Goal: Navigation & Orientation: Find specific page/section

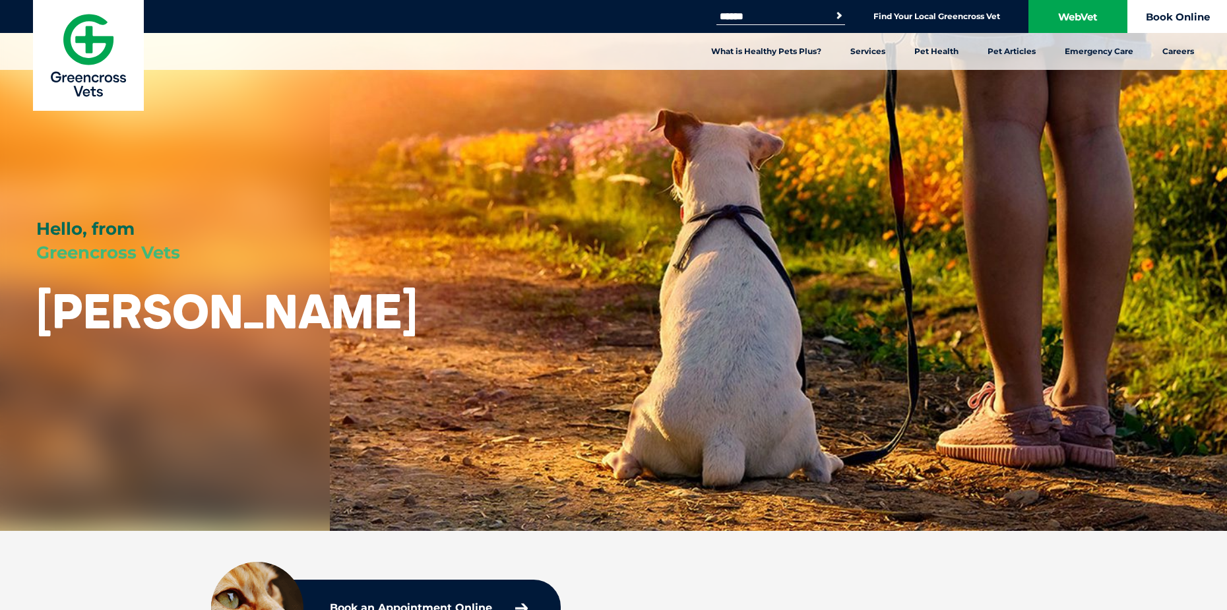
click at [1178, 14] on link "Book Online" at bounding box center [1177, 16] width 99 height 33
click at [939, 11] on link "Find Your Local Greencross Vet" at bounding box center [936, 16] width 127 height 11
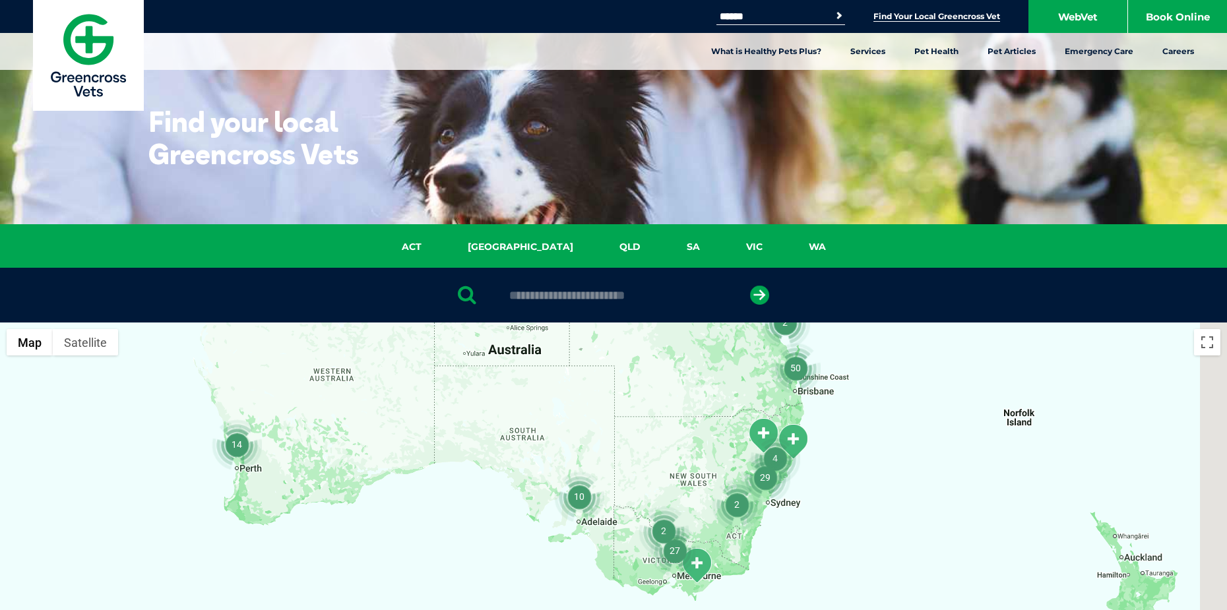
drag, startPoint x: 730, startPoint y: 489, endPoint x: 635, endPoint y: 313, distance: 200.1
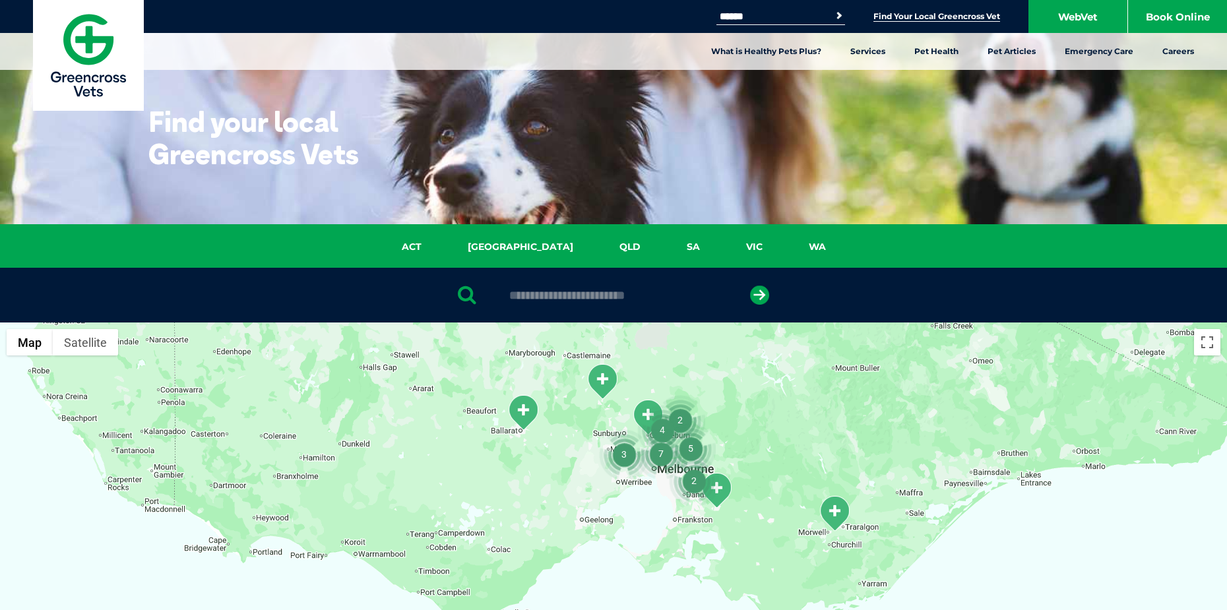
drag, startPoint x: 705, startPoint y: 481, endPoint x: 702, endPoint y: 489, distance: 9.2
click at [704, 488] on img "2" at bounding box center [694, 481] width 50 height 50
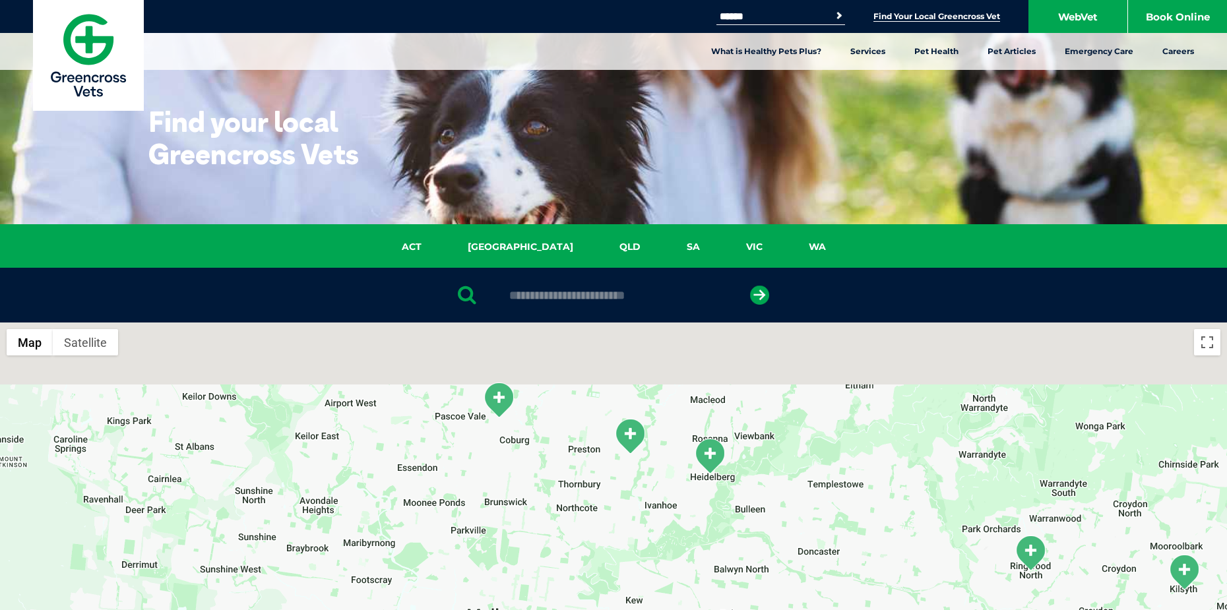
drag, startPoint x: 682, startPoint y: 410, endPoint x: 638, endPoint y: 525, distance: 123.0
click at [638, 525] on div at bounding box center [613, 577] width 1227 height 509
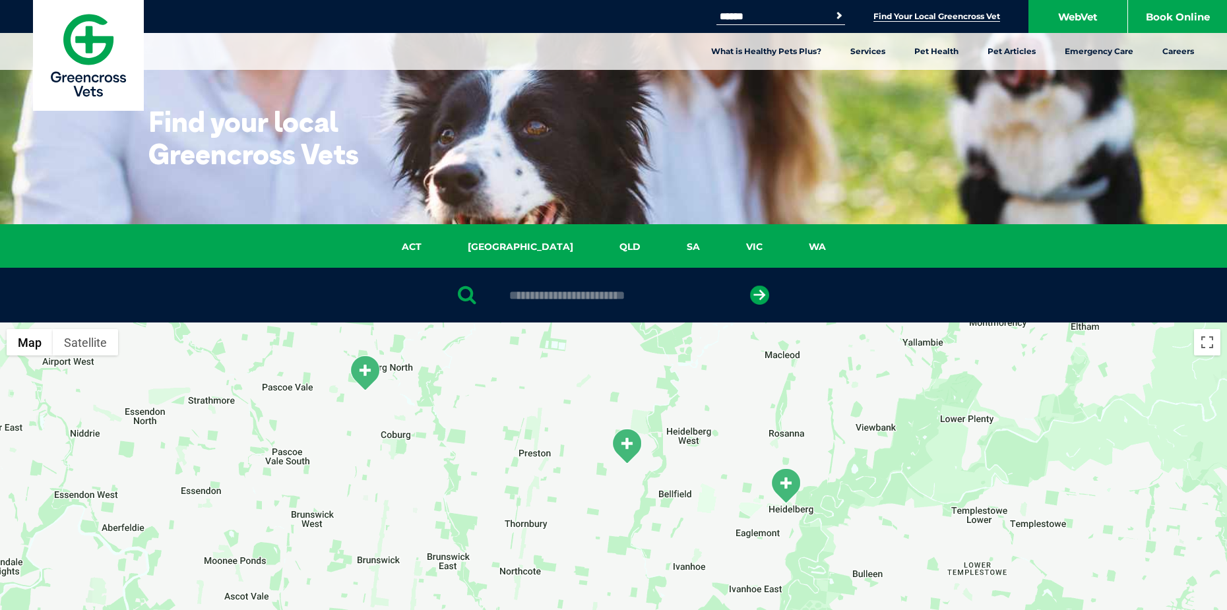
click at [627, 446] on img "Preston" at bounding box center [626, 446] width 33 height 36
